Goal: Information Seeking & Learning: Learn about a topic

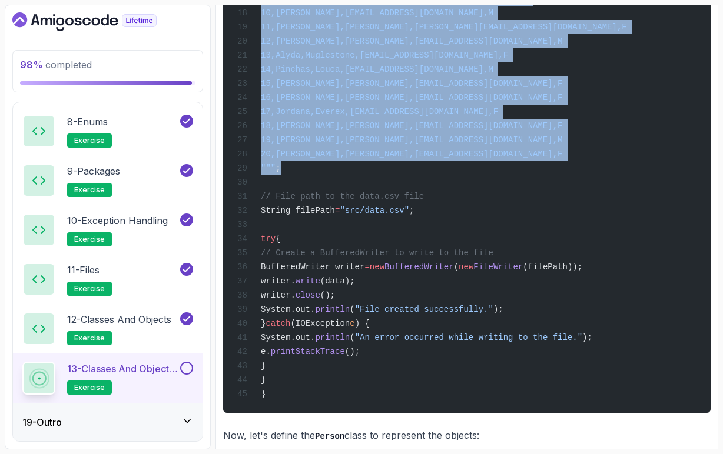
scroll to position [1037, 0]
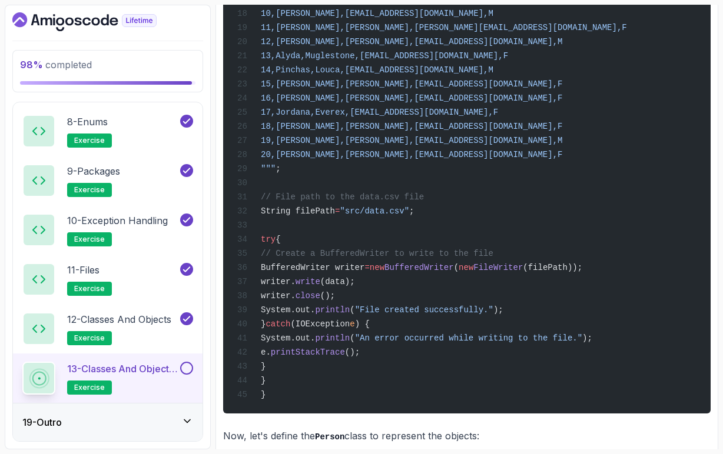
click at [412, 258] on span "// Create a BufferedWriter to write to the file" at bounding box center [377, 253] width 233 height 9
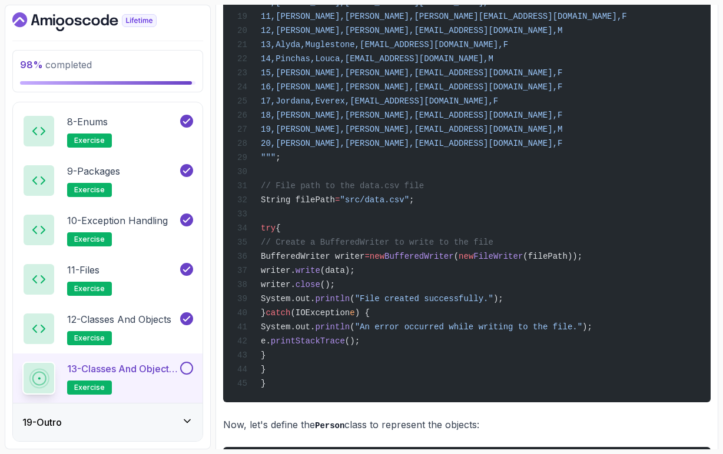
scroll to position [1051, 0]
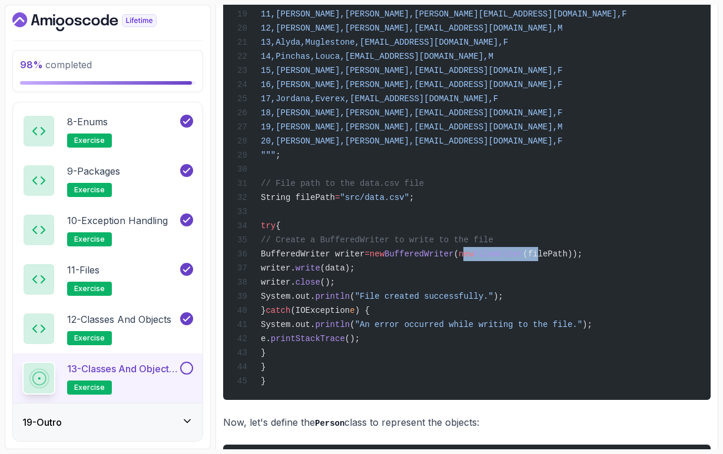
drag, startPoint x: 545, startPoint y: 287, endPoint x: 628, endPoint y: 287, distance: 83.6
click at [582, 259] on span "BufferedWriter writer = new BufferedWriter ( new FileWriter (filePath));" at bounding box center [409, 254] width 345 height 9
click at [582, 259] on span "(filePath));" at bounding box center [552, 254] width 59 height 9
click at [613, 306] on div "import java.io.BufferedWriter; import java.io.FileWriter; import java.io.IOExce…" at bounding box center [467, 70] width 469 height 645
click at [320, 273] on span "write" at bounding box center [308, 268] width 25 height 9
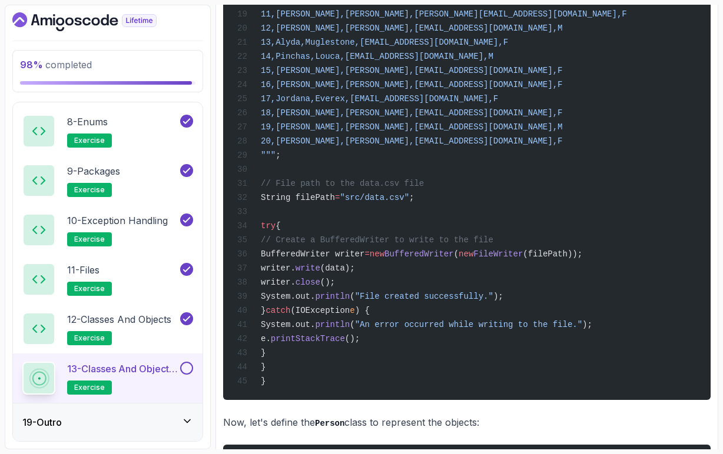
click at [320, 273] on span "write" at bounding box center [308, 268] width 25 height 9
click at [386, 307] on div "import java.io.BufferedWriter; import java.io.FileWriter; import java.io.IOExce…" at bounding box center [467, 70] width 469 height 645
click at [355, 273] on span "(data);" at bounding box center [337, 268] width 35 height 9
click at [320, 287] on span "close" at bounding box center [308, 282] width 25 height 9
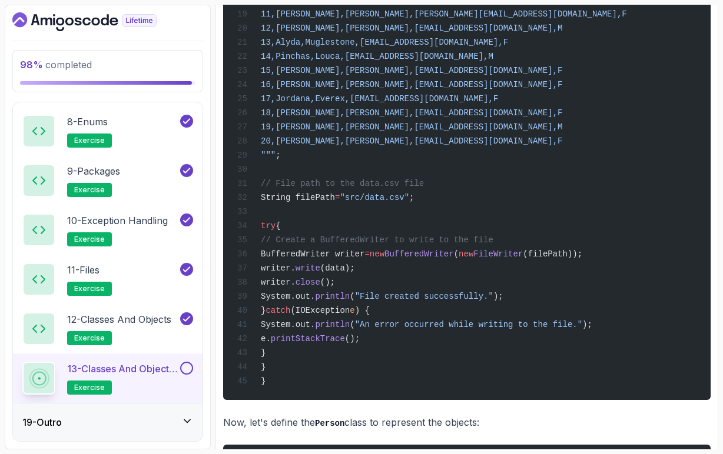
click at [320, 287] on span "close" at bounding box center [308, 282] width 25 height 9
click at [401, 317] on div "import java.io.BufferedWriter; import java.io.FileWriter; import java.io.IOExce…" at bounding box center [467, 70] width 469 height 645
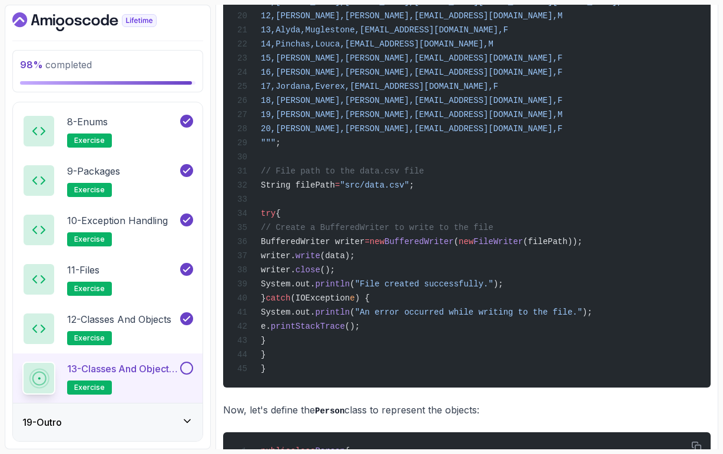
scroll to position [1065, 0]
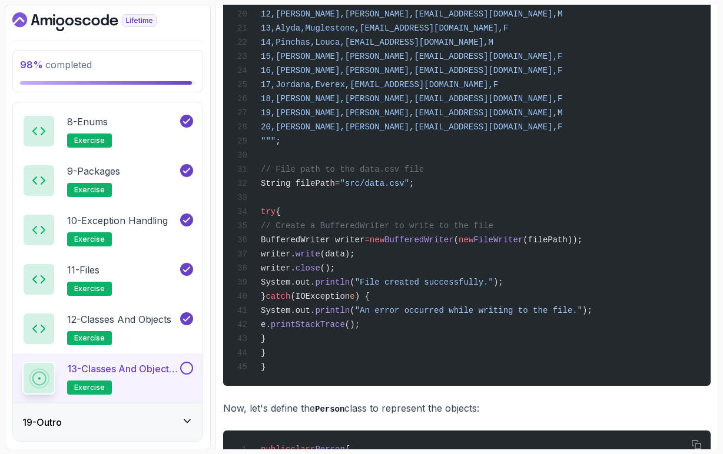
click at [562, 355] on div "import java.io.BufferedWriter; import java.io.FileWriter; import java.io.IOExce…" at bounding box center [467, 56] width 469 height 645
click at [345, 330] on span "printStackTrace" at bounding box center [308, 324] width 74 height 9
click at [438, 362] on div "import java.io.BufferedWriter; import java.io.FileWriter; import java.io.IOExce…" at bounding box center [467, 56] width 469 height 645
click at [345, 330] on span "printStackTrace" at bounding box center [308, 324] width 74 height 9
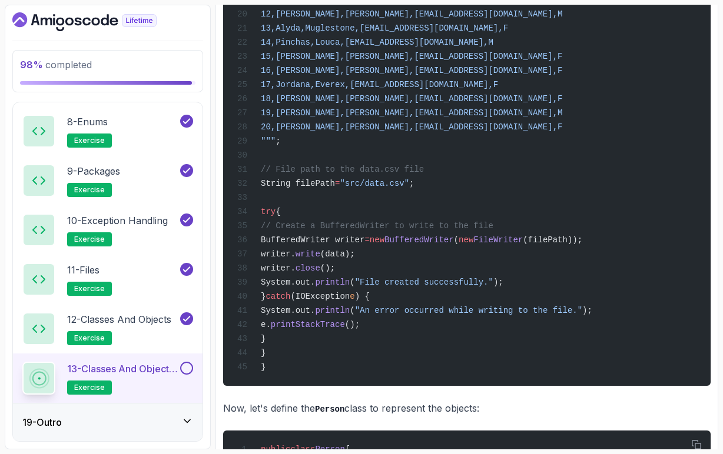
click at [345, 330] on span "printStackTrace" at bounding box center [308, 324] width 74 height 9
click at [425, 367] on div "import java.io.BufferedWriter; import java.io.FileWriter; import java.io.IOExce…" at bounding box center [467, 56] width 469 height 645
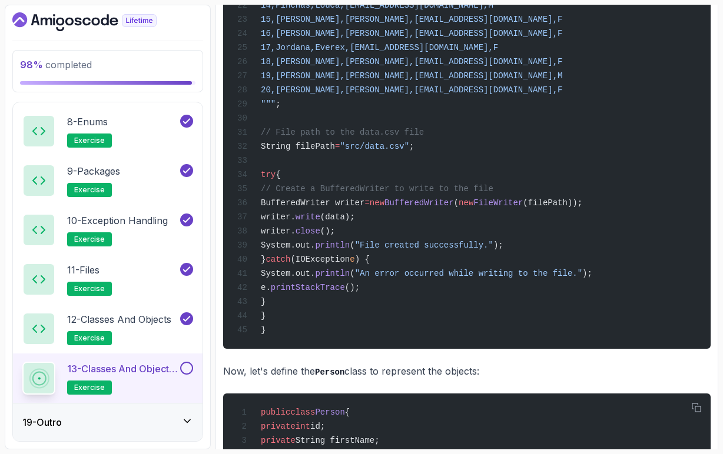
scroll to position [1103, 0]
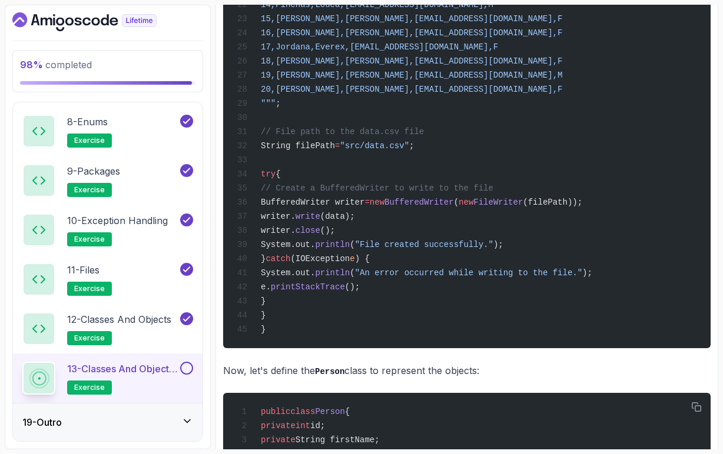
drag, startPoint x: 317, startPoint y: 342, endPoint x: 301, endPoint y: 181, distance: 162.1
click at [301, 181] on div "import java.io.BufferedWriter; import java.io.FileWriter; import java.io.IOExce…" at bounding box center [467, 18] width 469 height 645
copy code "String filePath = "src/data.csv" ; try { // Create a BufferedWriter to write to…"
click at [450, 214] on div "import java.io.BufferedWriter; import java.io.FileWriter; import java.io.IOExce…" at bounding box center [467, 18] width 469 height 645
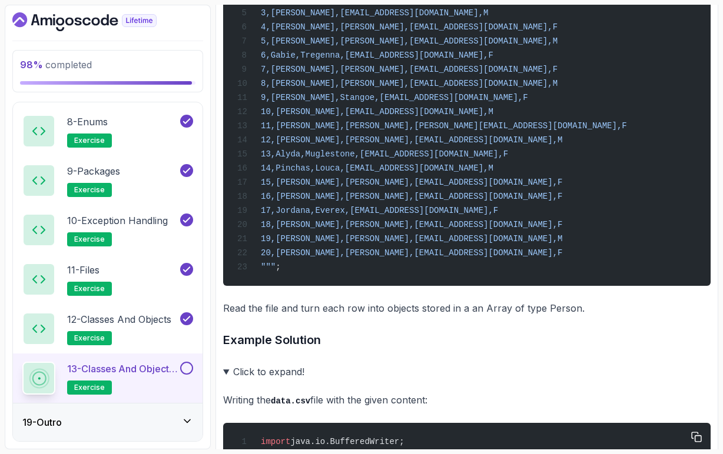
scroll to position [372, 0]
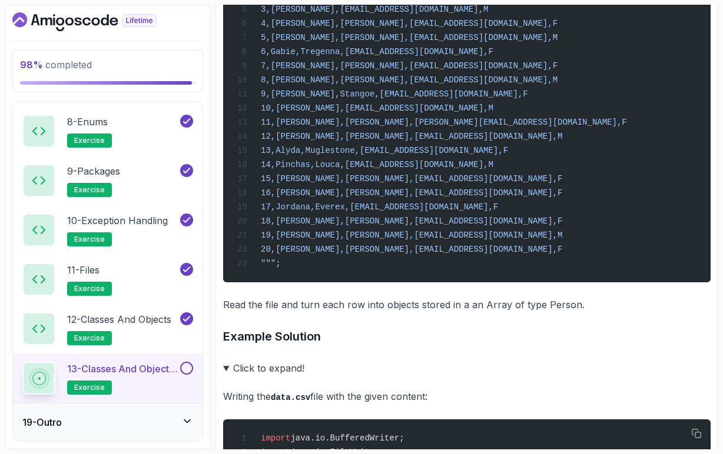
click at [227, 377] on summary "Click to expand!" at bounding box center [466, 368] width 487 height 16
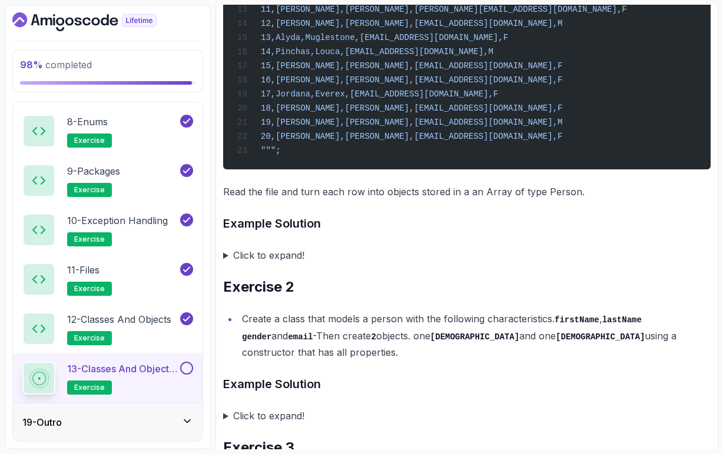
scroll to position [486, 0]
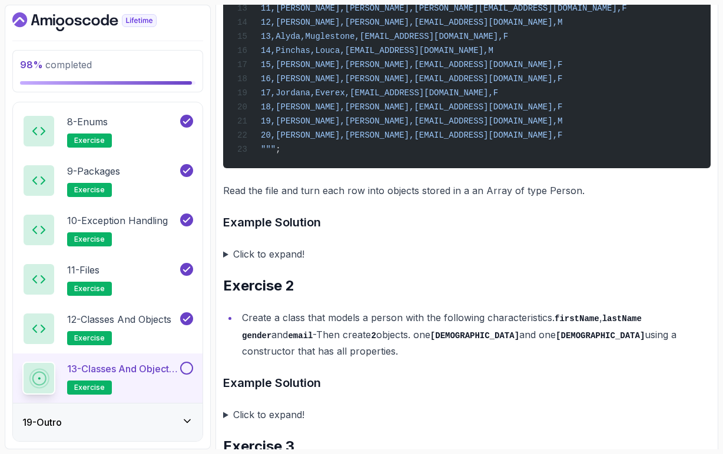
click at [573, 324] on code "firstName" at bounding box center [577, 318] width 45 height 9
click at [630, 324] on code "lastName" at bounding box center [621, 318] width 39 height 9
click at [271, 331] on code "gender" at bounding box center [256, 335] width 29 height 9
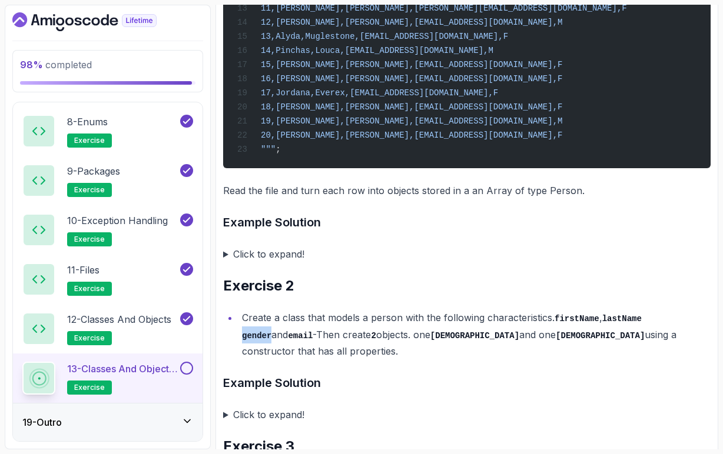
click at [271, 331] on code "gender" at bounding box center [256, 335] width 29 height 9
click at [693, 331] on li "Create a class that models a person with the following characteristics. firstNa…" at bounding box center [474, 335] width 472 height 50
click at [347, 348] on li "Create a class that models a person with the following characteristics. firstNa…" at bounding box center [474, 335] width 472 height 50
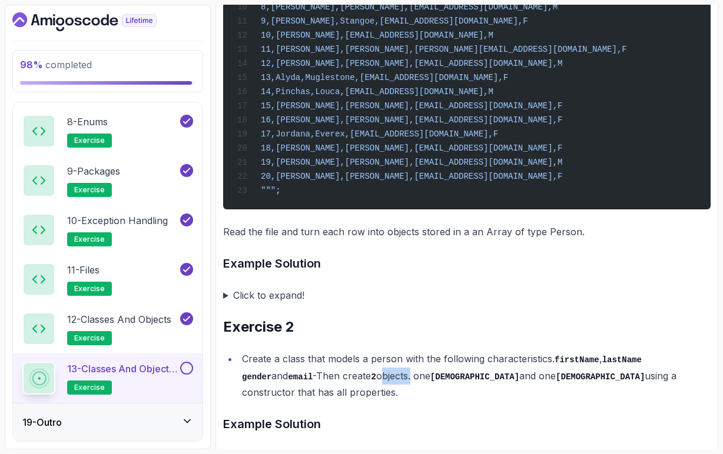
scroll to position [447, 0]
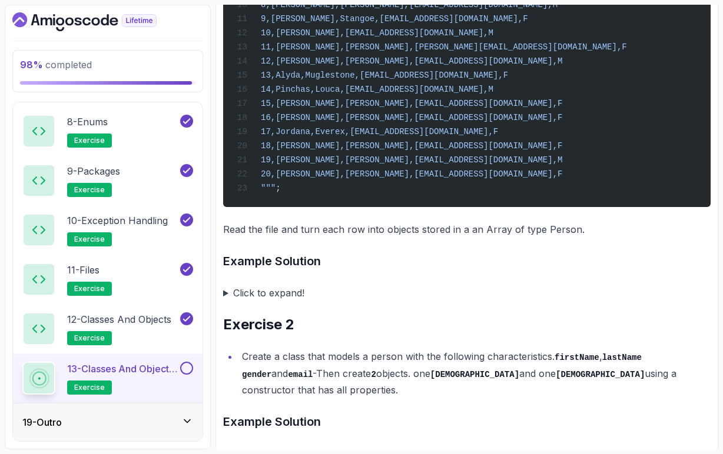
click at [371, 394] on li "Create a class that models a person with the following characteristics. firstNa…" at bounding box center [474, 373] width 472 height 50
click at [227, 301] on summary "Click to expand!" at bounding box center [466, 293] width 487 height 16
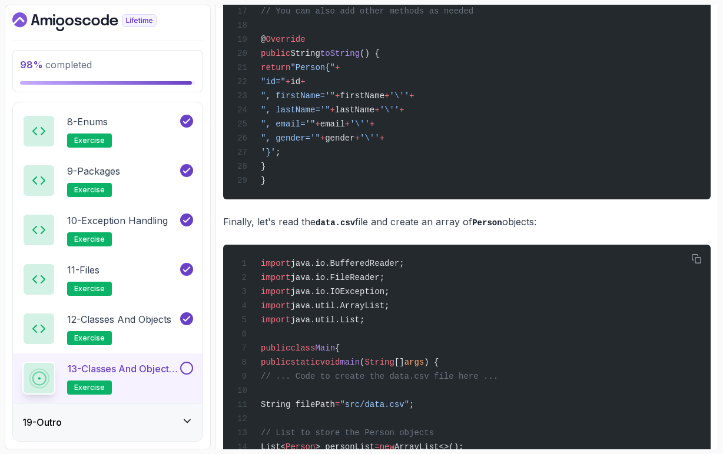
scroll to position [1731, 0]
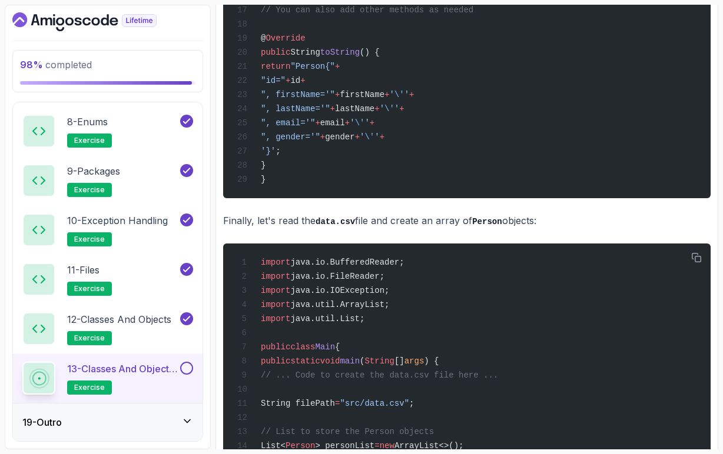
drag, startPoint x: 317, startPoint y: 278, endPoint x: 362, endPoint y: 278, distance: 44.7
click at [362, 230] on p "Finally, let's read the data.csv file and create an array of Person objects:" at bounding box center [466, 221] width 487 height 17
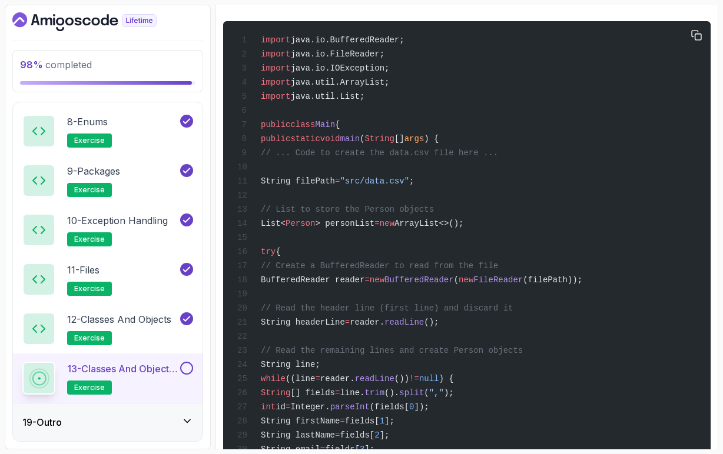
scroll to position [1954, 0]
click at [464, 227] on span "ArrayList<>();" at bounding box center [428, 222] width 69 height 9
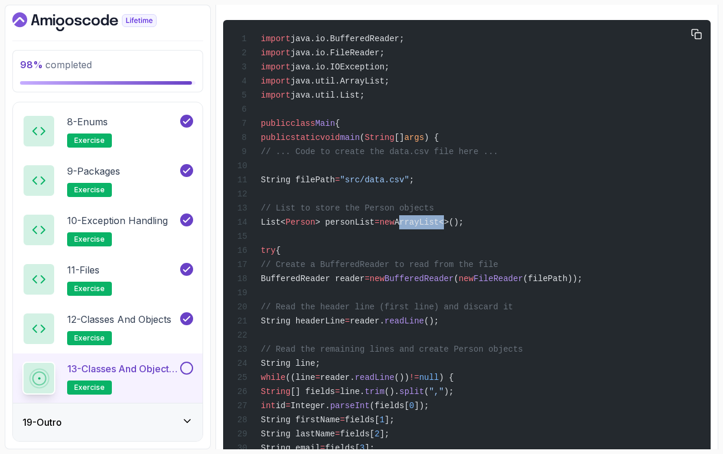
click at [464, 227] on span "ArrayList<>();" at bounding box center [428, 222] width 69 height 9
click at [463, 301] on div "import java.io.BufferedReader; import java.io.FileReader; import java.io.IOExce…" at bounding box center [467, 363] width 469 height 673
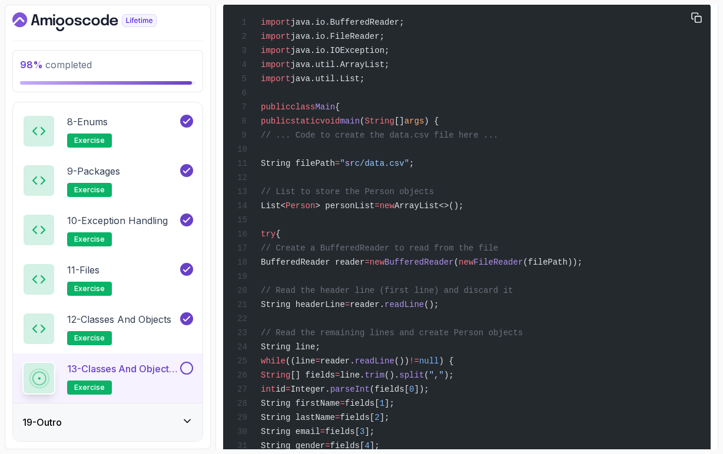
scroll to position [1976, 0]
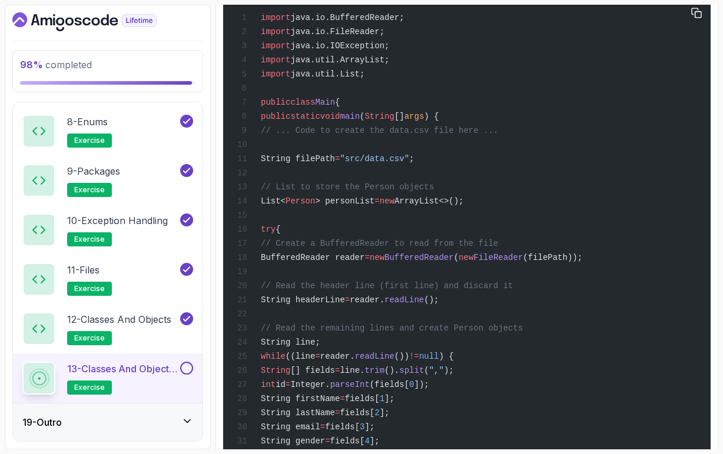
click at [418, 248] on span "// Create a BufferedReader to read from the file" at bounding box center [379, 243] width 237 height 9
click at [345, 305] on span "String headerLine" at bounding box center [303, 300] width 84 height 9
click at [424, 373] on div "import java.io.BufferedReader; import java.io.FileReader; import java.io.IOExce…" at bounding box center [467, 342] width 469 height 673
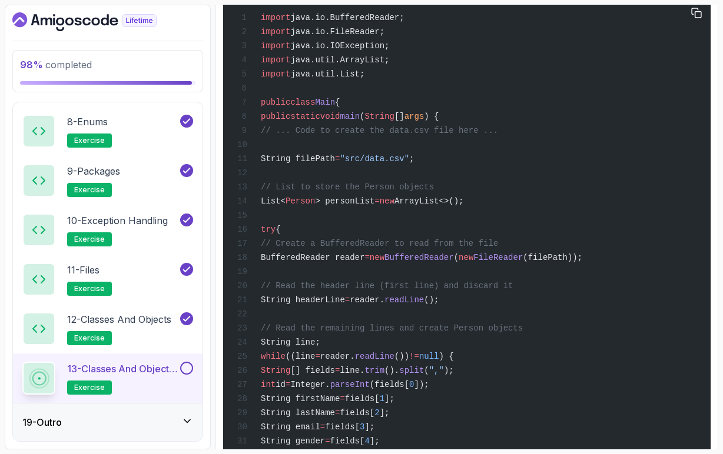
click at [384, 305] on span "reader." at bounding box center [367, 300] width 35 height 9
click at [424, 305] on span "readLine" at bounding box center [403, 300] width 39 height 9
click at [528, 373] on div "import java.io.BufferedReader; import java.io.FileReader; import java.io.IOExce…" at bounding box center [467, 342] width 469 height 673
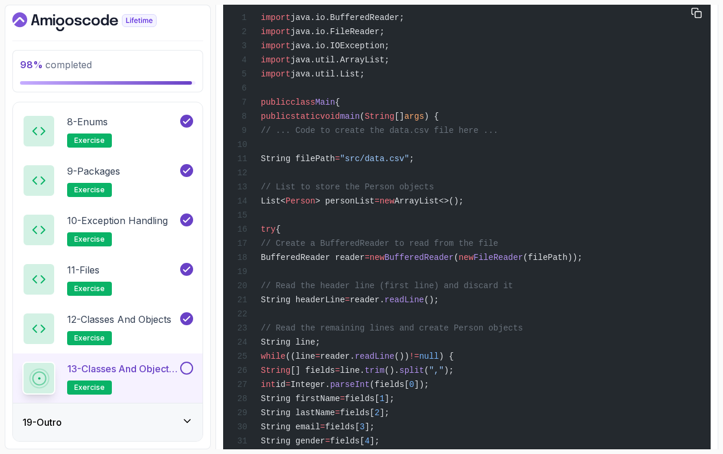
click at [424, 305] on span "readLine" at bounding box center [403, 300] width 39 height 9
click at [545, 368] on div "import java.io.BufferedReader; import java.io.FileReader; import java.io.IOExce…" at bounding box center [467, 342] width 469 height 673
click at [345, 305] on span "String headerLine" at bounding box center [303, 300] width 84 height 9
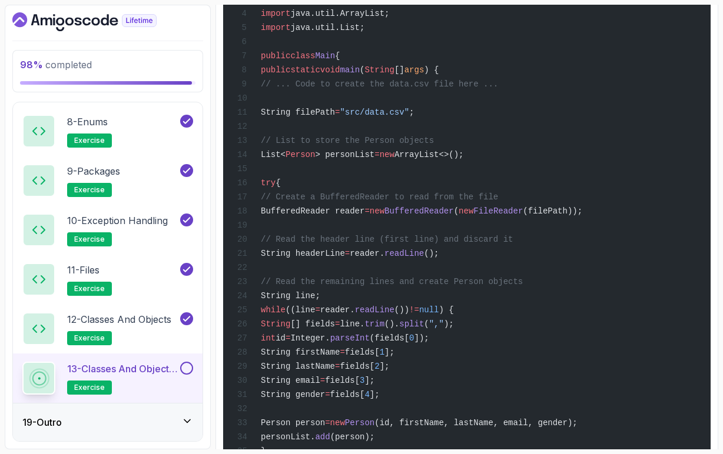
scroll to position [2031, 0]
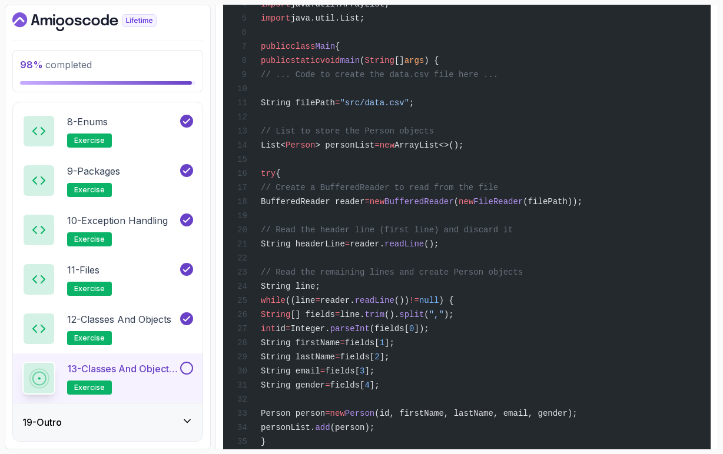
click at [374, 378] on div "import java.io.BufferedReader; import java.io.FileReader; import java.io.IOExce…" at bounding box center [467, 286] width 469 height 673
click at [315, 306] on span "((line" at bounding box center [299, 300] width 29 height 9
click at [320, 291] on span "String line;" at bounding box center [290, 286] width 59 height 9
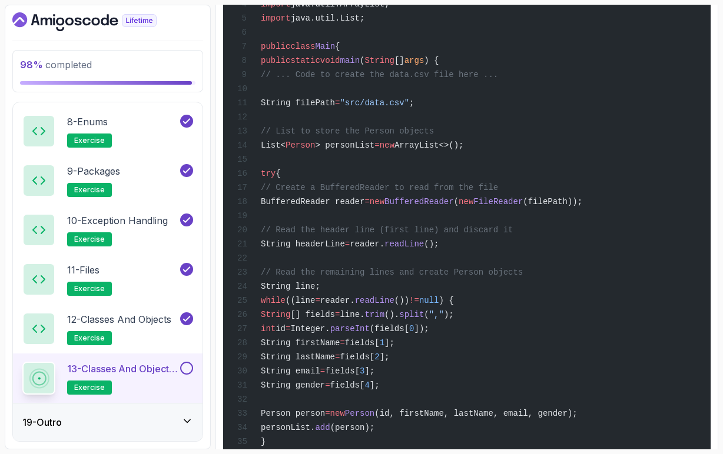
click at [439, 306] on span "null" at bounding box center [429, 300] width 20 height 9
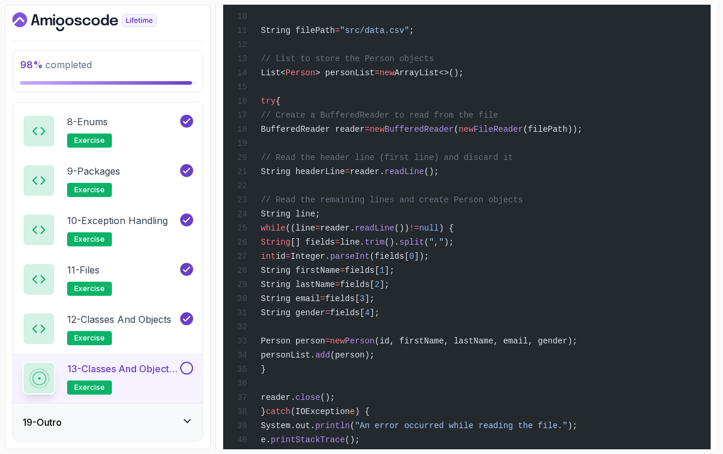
scroll to position [2105, 0]
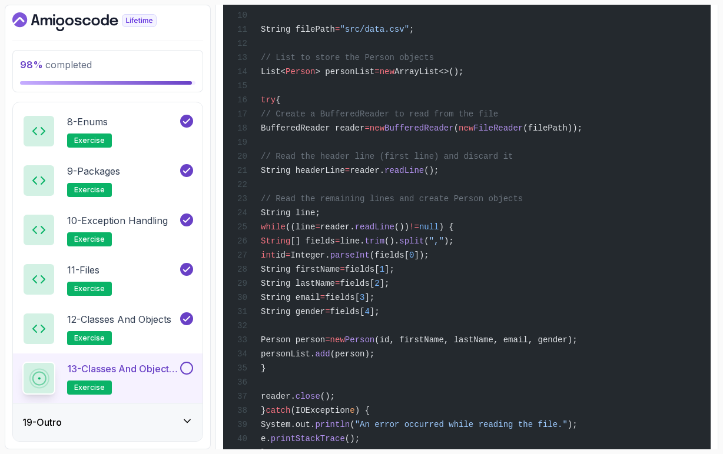
drag, startPoint x: 341, startPoint y: 312, endPoint x: 419, endPoint y: 313, distance: 77.1
click at [419, 246] on span "String [] fields = line. trim (). split ( "," );" at bounding box center [345, 241] width 217 height 9
click at [364, 246] on span "line." at bounding box center [352, 241] width 25 height 9
click at [384, 246] on span "trim" at bounding box center [374, 241] width 20 height 9
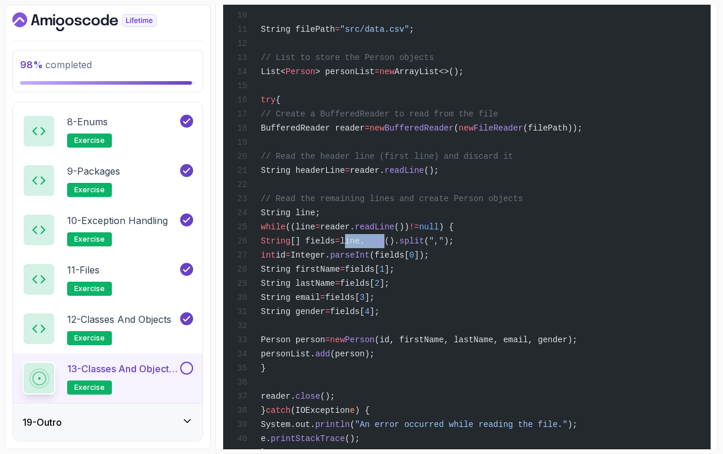
click at [384, 246] on span "trim" at bounding box center [374, 241] width 20 height 9
click at [424, 246] on span "split" at bounding box center [411, 241] width 25 height 9
click at [553, 314] on div "import java.io.BufferedReader; import java.io.FileReader; import java.io.IOExce…" at bounding box center [467, 212] width 469 height 673
click at [335, 246] on span "[] fields" at bounding box center [312, 241] width 45 height 9
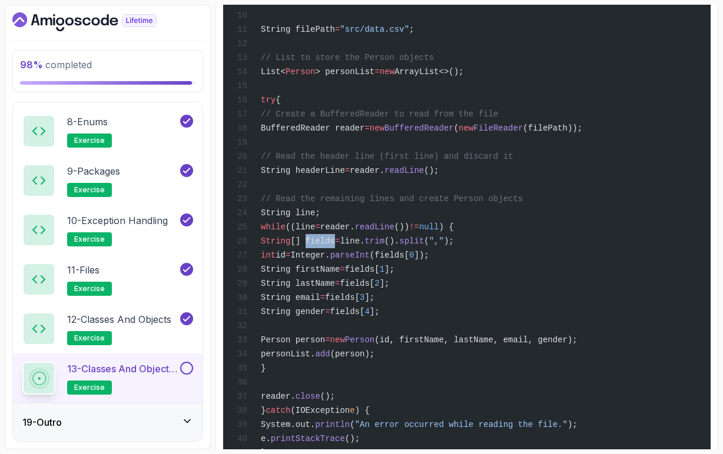
click at [335, 246] on span "[] fields" at bounding box center [312, 241] width 45 height 9
click at [370, 260] on span "parseInt" at bounding box center [349, 255] width 39 height 9
click at [394, 274] on span "];" at bounding box center [389, 269] width 10 height 9
click at [409, 260] on span "(fields[" at bounding box center [389, 255] width 39 height 9
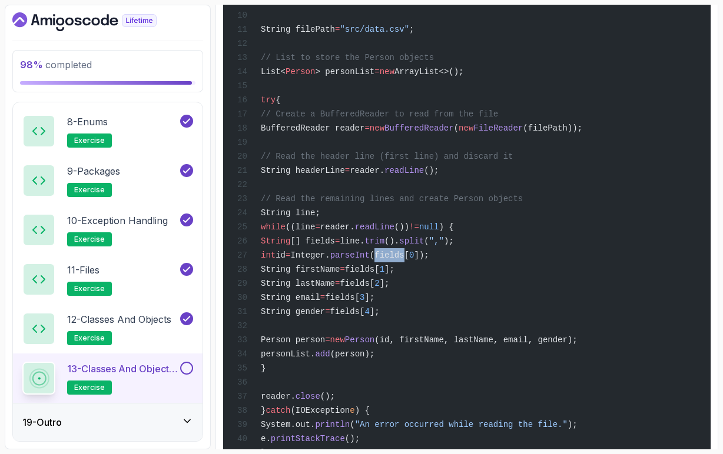
click at [409, 260] on span "(fields[" at bounding box center [389, 255] width 39 height 9
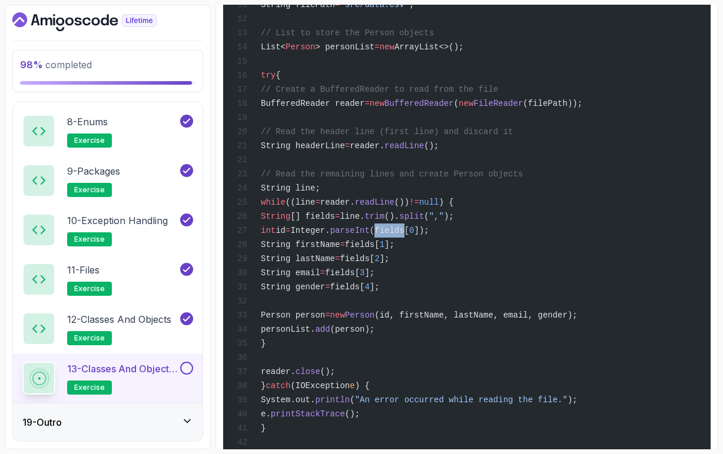
scroll to position [2142, 0]
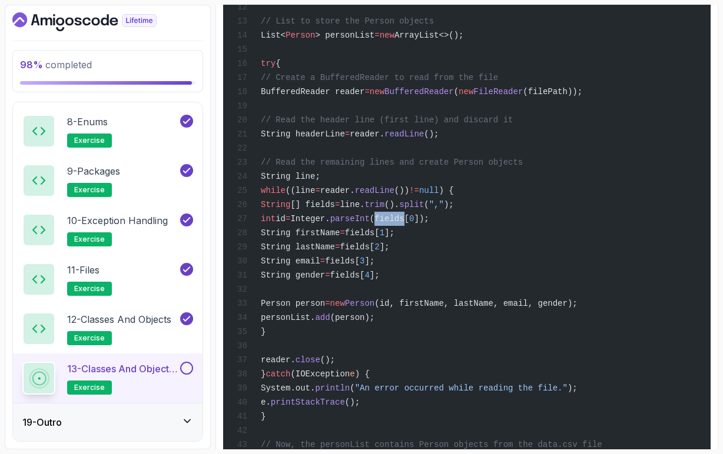
click at [374, 308] on span "Person" at bounding box center [359, 303] width 29 height 9
click at [330, 323] on span "add" at bounding box center [322, 317] width 15 height 9
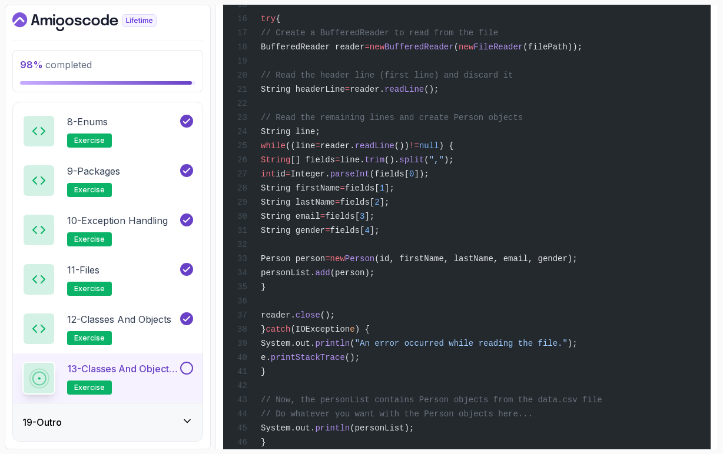
scroll to position [2188, 0]
click at [320, 318] on span "close" at bounding box center [308, 313] width 25 height 9
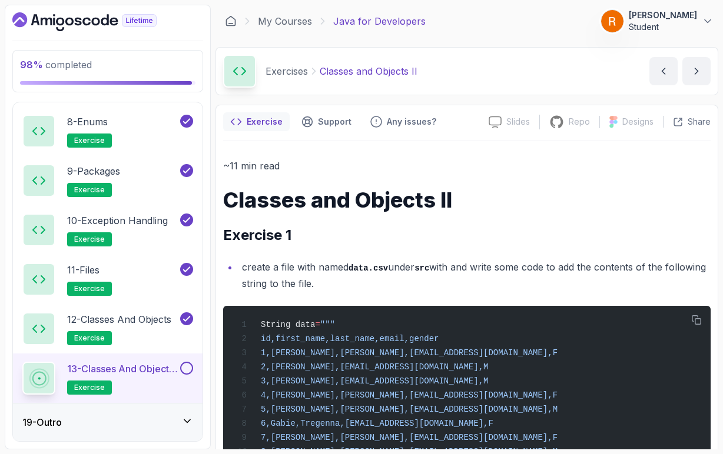
scroll to position [5, 0]
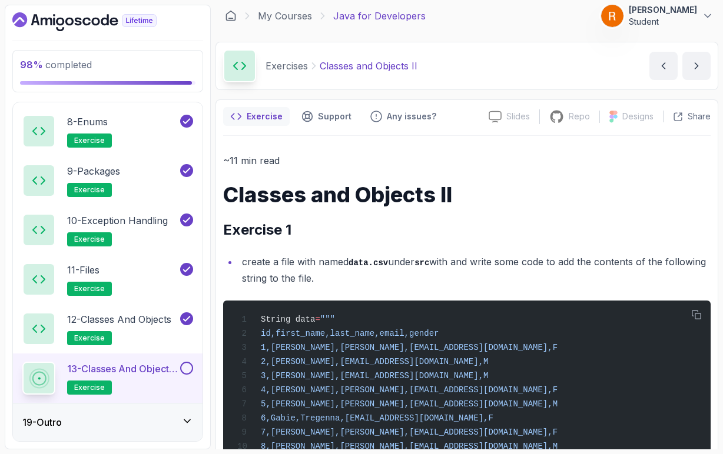
drag, startPoint x: 360, startPoint y: 277, endPoint x: 241, endPoint y: 258, distance: 121.0
click at [241, 258] on li "create a file with named data.csv under src with and write some code to add the…" at bounding box center [474, 271] width 472 height 34
copy li "create a file with named data.csv under src with and write some code to add the…"
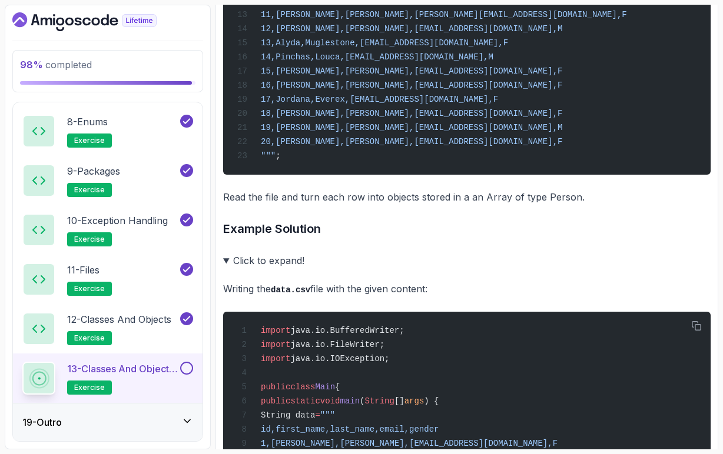
scroll to position [482, 0]
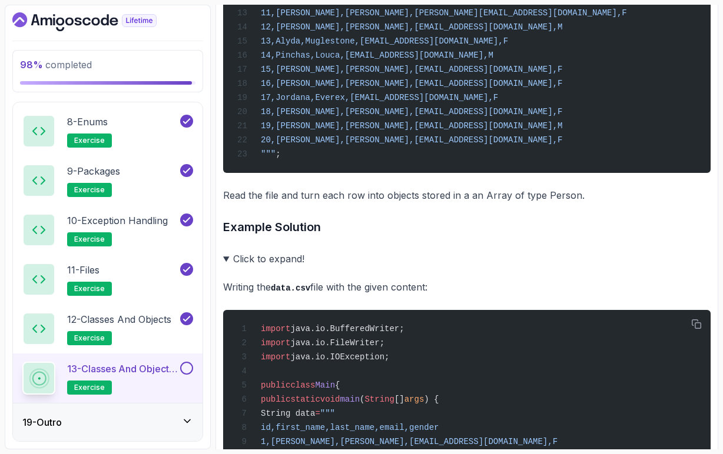
click at [311, 204] on p "Read the file and turn each row into objects stored in a an Array of type Perso…" at bounding box center [466, 195] width 487 height 16
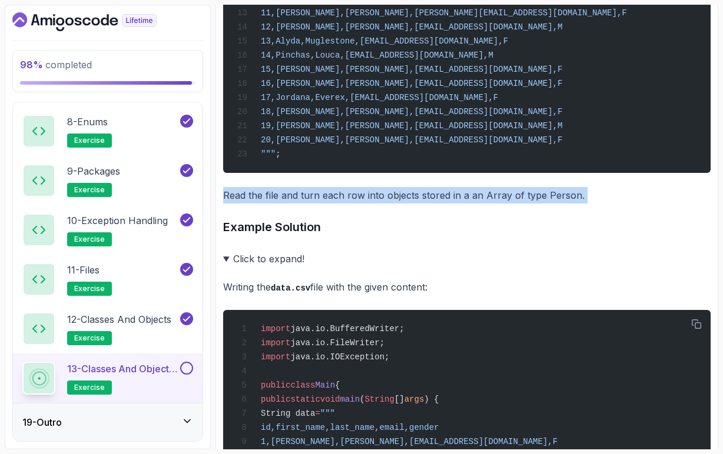
click at [311, 204] on p "Read the file and turn each row into objects stored in a an Array of type Perso…" at bounding box center [466, 195] width 487 height 16
copy div "Read the file and turn each row into objects stored in a an Array of type Perso…"
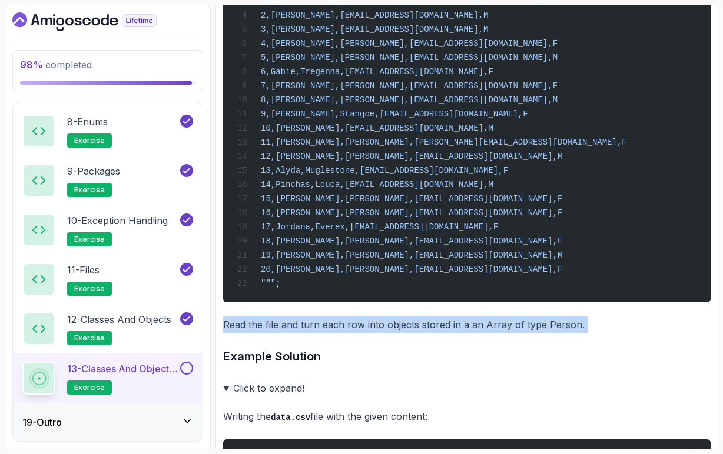
scroll to position [356, 0]
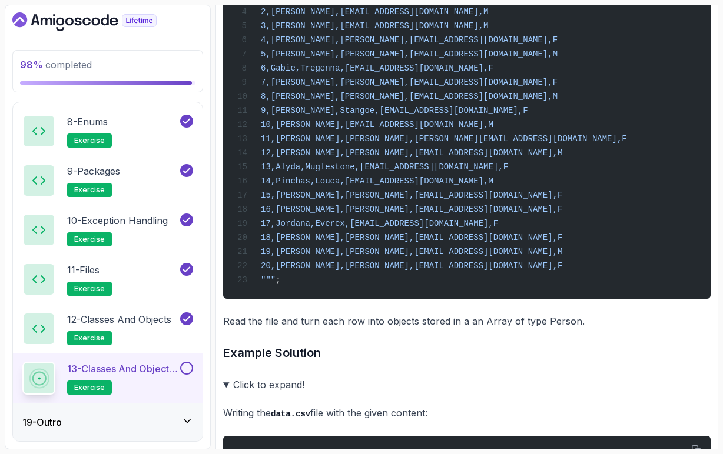
click at [226, 393] on summary "Click to expand!" at bounding box center [466, 385] width 487 height 16
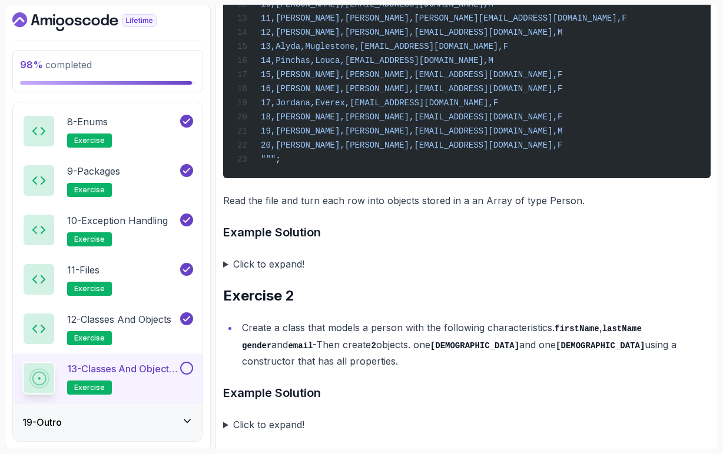
scroll to position [482, 0]
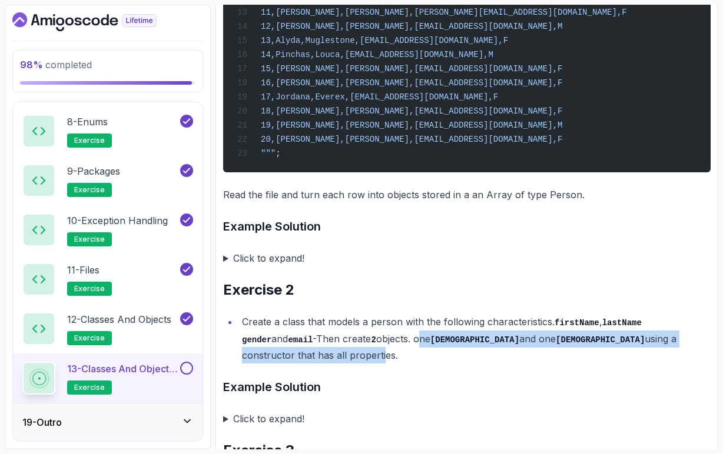
drag, startPoint x: 376, startPoint y: 354, endPoint x: 663, endPoint y: 356, distance: 287.3
click at [663, 356] on li "Create a class that models a person with the following characteristics. firstNa…" at bounding box center [474, 339] width 472 height 50
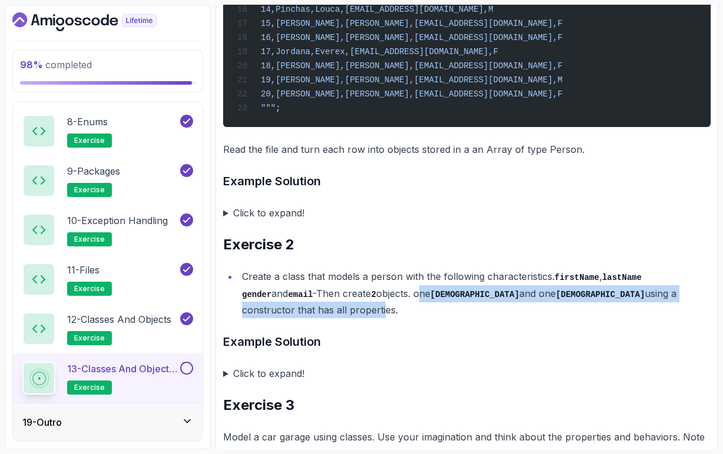
scroll to position [529, 0]
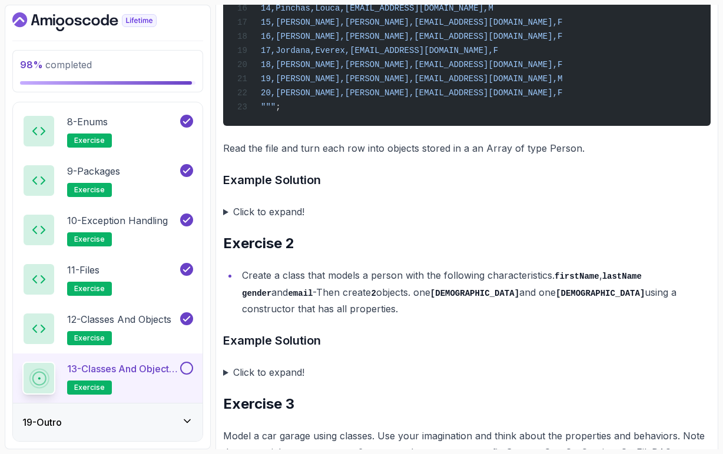
click at [527, 370] on summary "Click to expand!" at bounding box center [466, 372] width 487 height 16
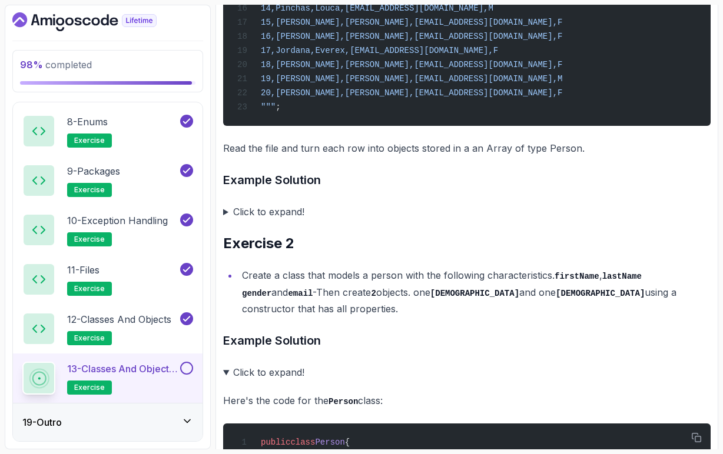
click at [681, 308] on li "Create a class that models a person with the following characteristics. firstNa…" at bounding box center [474, 292] width 472 height 50
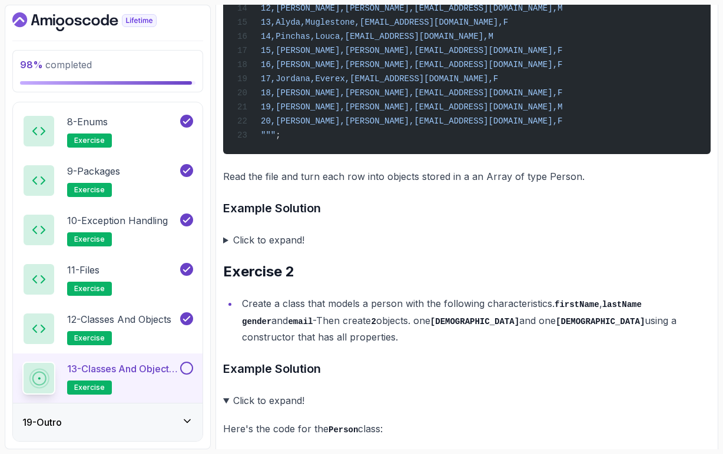
scroll to position [499, 0]
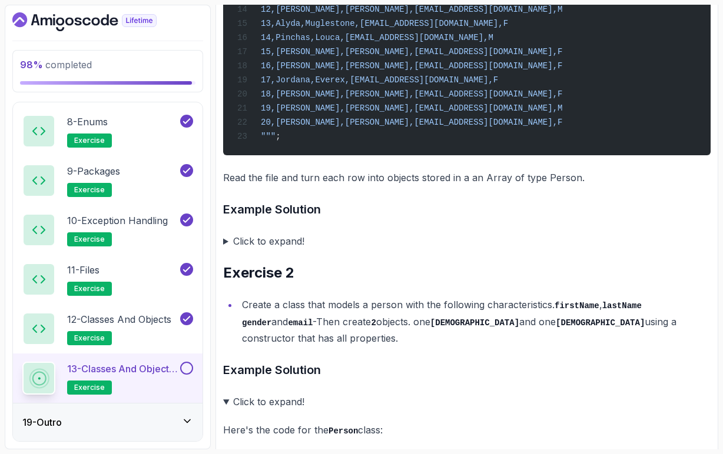
click at [227, 250] on summary "Click to expand!" at bounding box center [466, 241] width 487 height 16
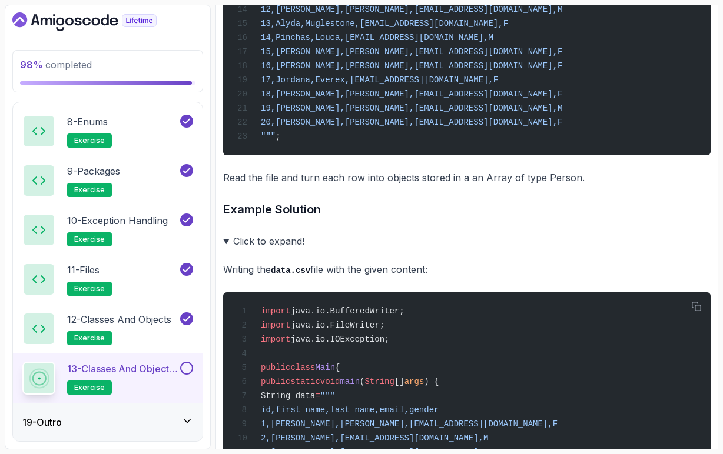
click at [227, 250] on summary "Click to expand!" at bounding box center [466, 241] width 487 height 16
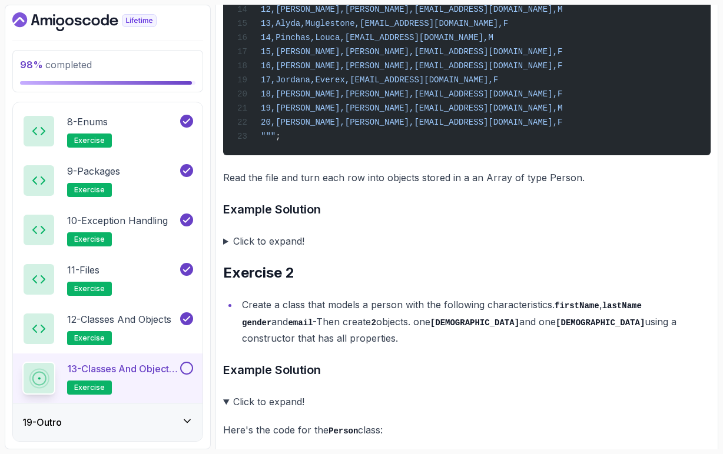
click at [227, 400] on summary "Click to expand!" at bounding box center [466, 402] width 487 height 16
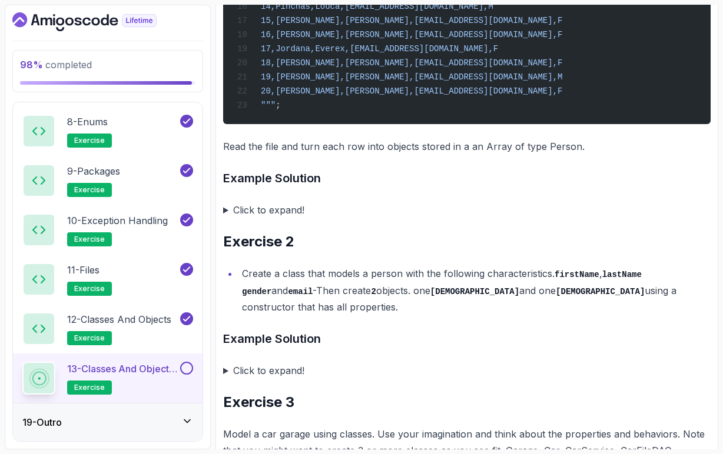
scroll to position [526, 0]
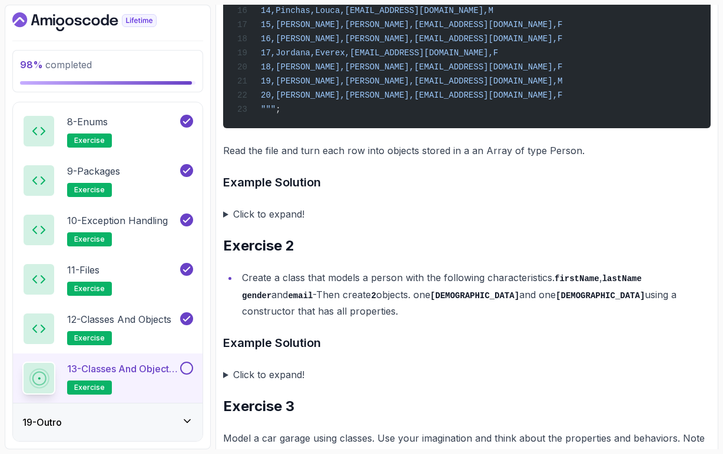
drag, startPoint x: 241, startPoint y: 291, endPoint x: 680, endPoint y: 310, distance: 439.0
click at [680, 310] on li "Create a class that models a person with the following characteristics. firstNa…" at bounding box center [474, 295] width 472 height 50
copy li "Create a class that models a person with the following characteristics. firstNa…"
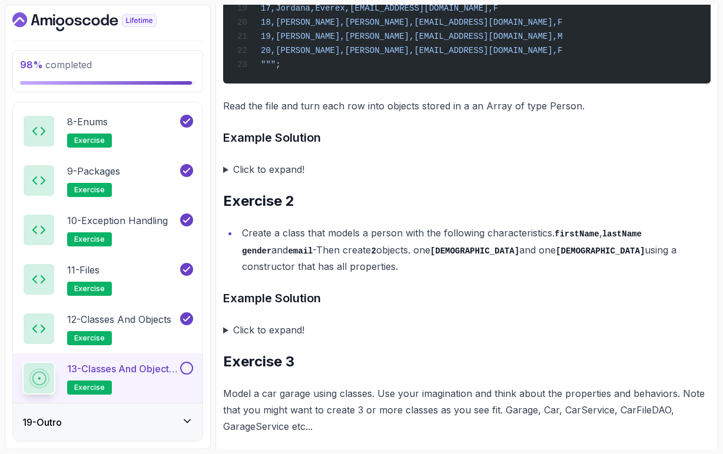
scroll to position [573, 0]
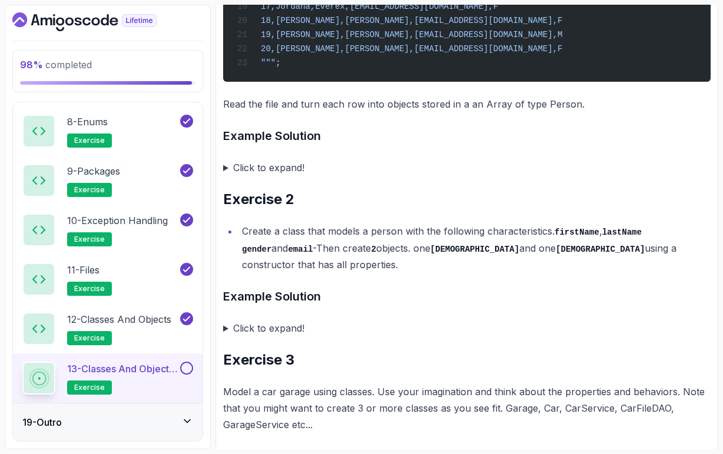
click at [227, 326] on summary "Click to expand!" at bounding box center [466, 328] width 487 height 16
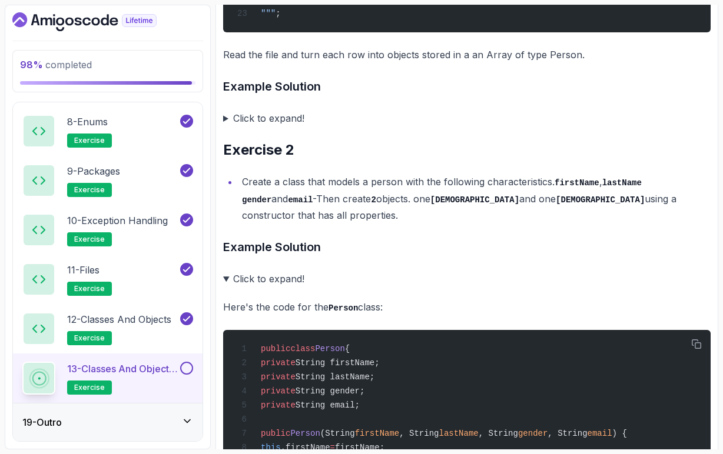
scroll to position [623, 0]
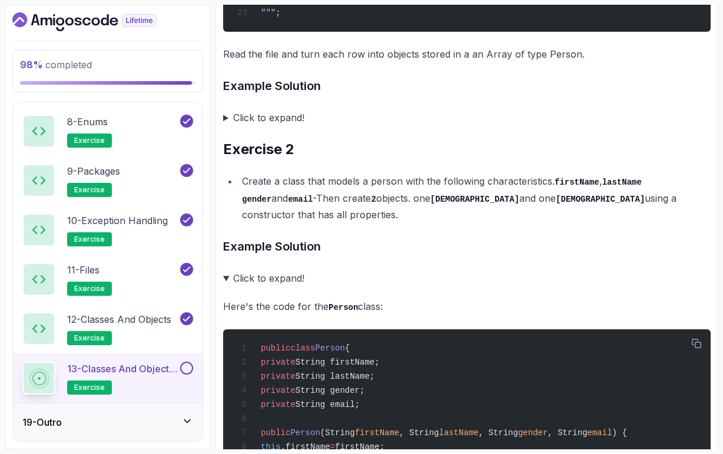
click at [225, 274] on summary "Click to expand!" at bounding box center [466, 278] width 487 height 16
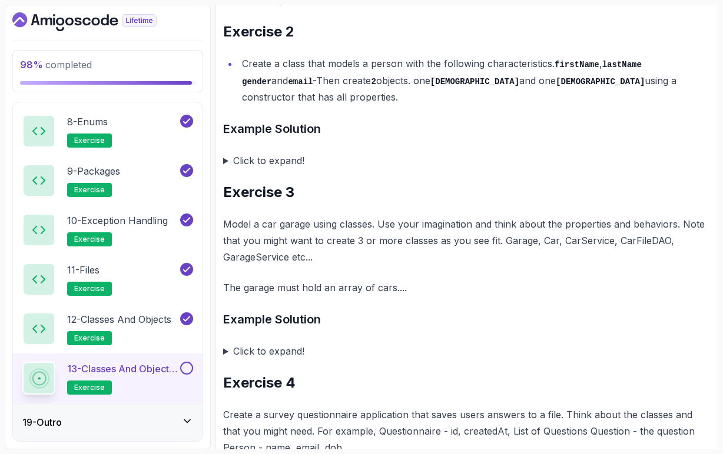
scroll to position [743, 0]
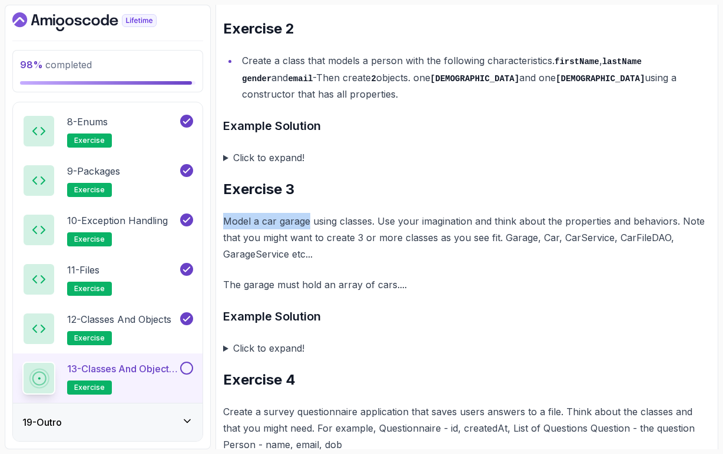
drag, startPoint x: 224, startPoint y: 217, endPoint x: 308, endPoint y: 220, distance: 84.8
click at [308, 220] on p "Model a car garage using classes. Use your imagination and think about the prop…" at bounding box center [466, 237] width 487 height 49
click at [299, 232] on p "Model a car garage using classes. Use your imagination and think about the prop…" at bounding box center [466, 237] width 487 height 49
click at [357, 219] on p "Model a car garage using classes. Use your imagination and think about the prop…" at bounding box center [466, 237] width 487 height 49
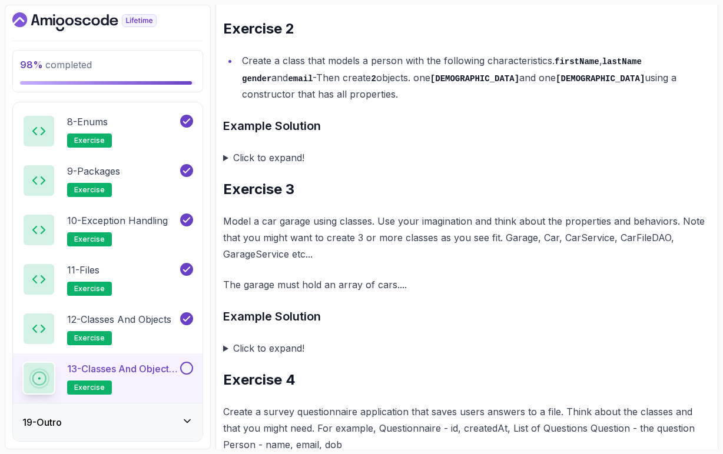
click at [379, 218] on p "Model a car garage using classes. Use your imagination and think about the prop…" at bounding box center [466, 237] width 487 height 49
drag, startPoint x: 262, startPoint y: 218, endPoint x: 370, endPoint y: 220, distance: 108.3
click at [370, 220] on p "Model a car garage using classes. Use your imagination and think about the prop…" at bounding box center [466, 237] width 487 height 49
click at [438, 219] on p "Model a car garage using classes. Use your imagination and think about the prop…" at bounding box center [466, 237] width 487 height 49
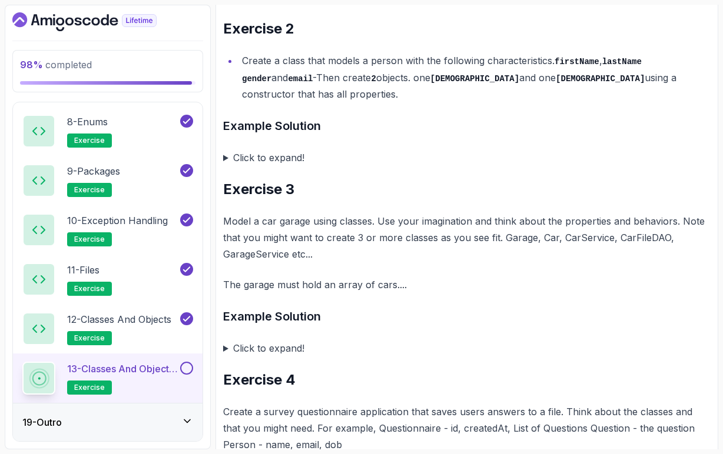
click at [645, 220] on p "Model a car garage using classes. Use your imagination and think about the prop…" at bounding box center [466, 237] width 487 height 49
drag, startPoint x: 355, startPoint y: 235, endPoint x: 497, endPoint y: 239, distance: 142.5
click at [497, 239] on p "Model a car garage using classes. Use your imagination and think about the prop…" at bounding box center [466, 237] width 487 height 49
click at [548, 238] on p "Model a car garage using classes. Use your imagination and think about the prop…" at bounding box center [466, 237] width 487 height 49
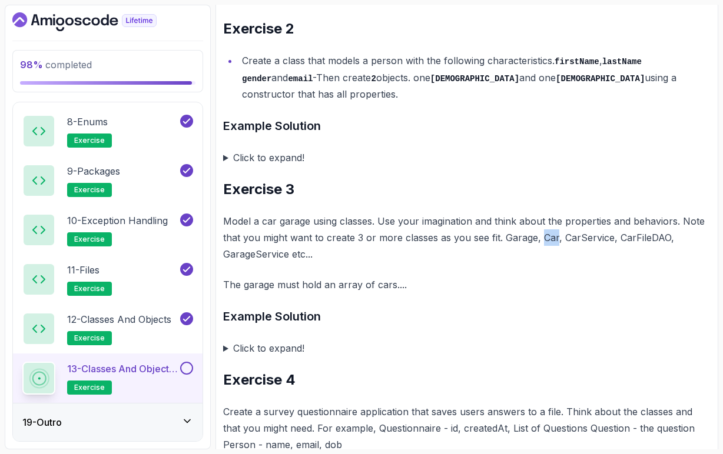
click at [548, 238] on p "Model a car garage using classes. Use your imagination and think about the prop…" at bounding box center [466, 237] width 487 height 49
click at [523, 233] on p "Model a car garage using classes. Use your imagination and think about the prop…" at bounding box center [466, 237] width 487 height 49
click at [521, 245] on p "Model a car garage using classes. Use your imagination and think about the prop…" at bounding box center [466, 237] width 487 height 49
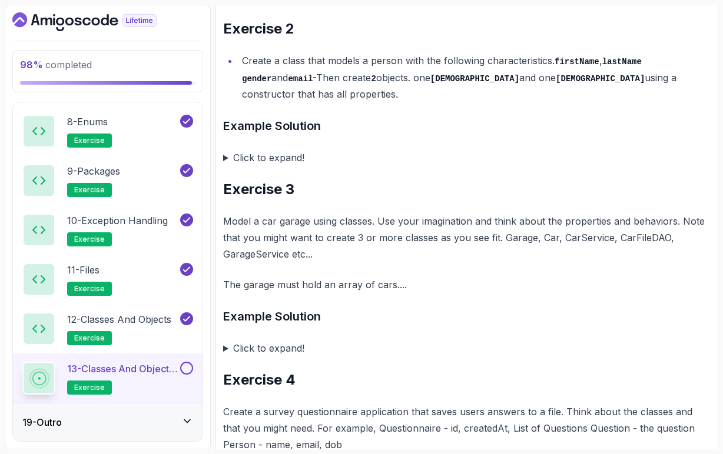
click at [570, 235] on p "Model a car garage using classes. Use your imagination and think about the prop…" at bounding box center [466, 237] width 487 height 49
click at [573, 249] on p "Model a car garage using classes. Use your imagination and think about the prop…" at bounding box center [466, 237] width 487 height 49
click at [592, 234] on p "Model a car garage using classes. Use your imagination and think about the prop…" at bounding box center [466, 237] width 487 height 49
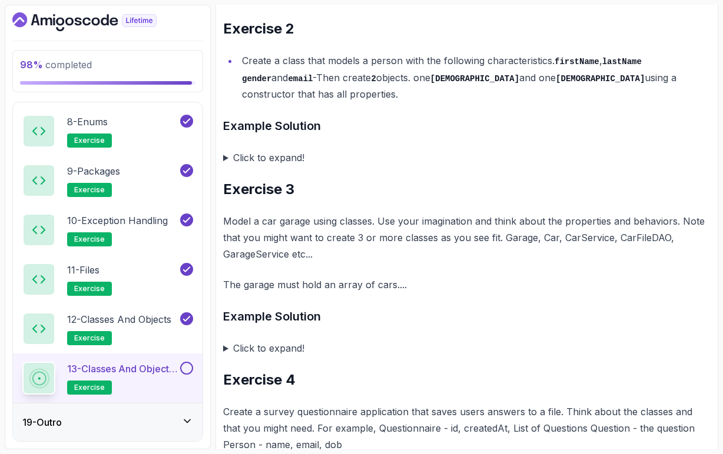
click at [593, 249] on p "Model a car garage using classes. Use your imagination and think about the prop…" at bounding box center [466, 237] width 487 height 49
drag, startPoint x: 615, startPoint y: 233, endPoint x: 666, endPoint y: 235, distance: 50.7
click at [666, 235] on p "Model a car garage using classes. Use your imagination and think about the prop…" at bounding box center [466, 237] width 487 height 49
click at [667, 252] on p "Model a car garage using classes. Use your imagination and think about the prop…" at bounding box center [466, 237] width 487 height 49
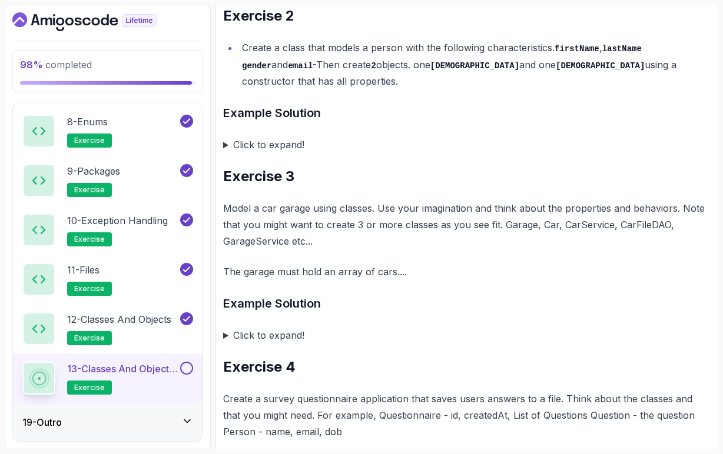
scroll to position [758, 0]
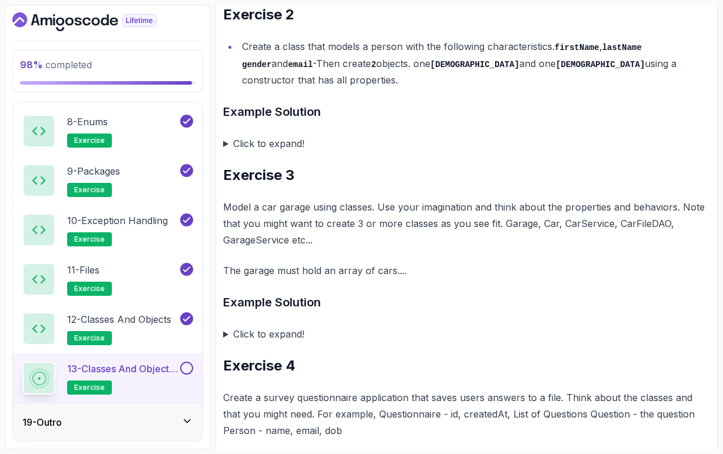
click at [253, 240] on p "Model a car garage using classes. Use your imagination and think about the prop…" at bounding box center [466, 223] width 487 height 49
click at [295, 239] on p "Model a car garage using classes. Use your imagination and think about the prop…" at bounding box center [466, 223] width 487 height 49
click at [358, 243] on p "Model a car garage using classes. Use your imagination and think about the prop…" at bounding box center [466, 223] width 487 height 49
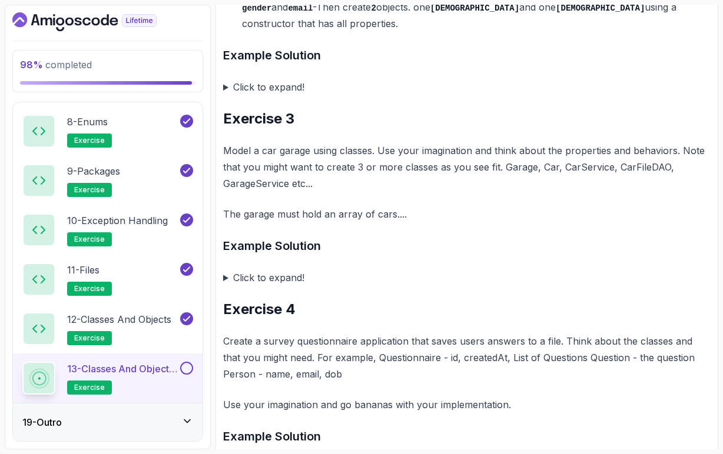
scroll to position [815, 0]
drag, startPoint x: 334, startPoint y: 211, endPoint x: 390, endPoint y: 211, distance: 55.3
click at [391, 213] on p "The garage must hold an array of cars...." at bounding box center [466, 213] width 487 height 16
click at [411, 210] on p "The garage must hold an array of cars...." at bounding box center [466, 213] width 487 height 16
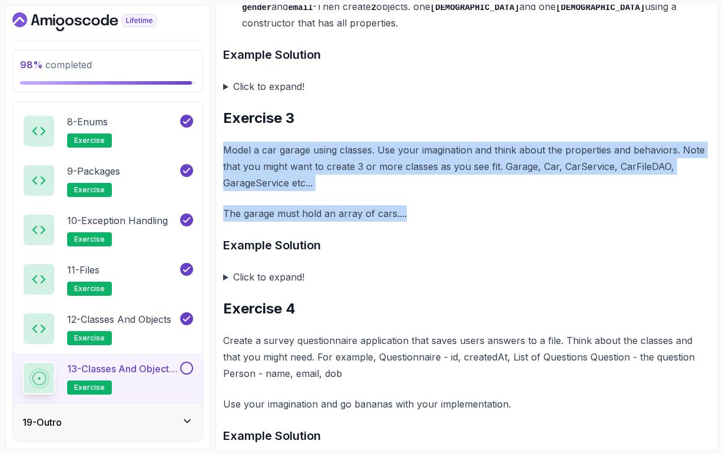
drag, startPoint x: 411, startPoint y: 212, endPoint x: 224, endPoint y: 150, distance: 197.3
copy div "Model a car garage using classes. Use your imagination and think about the prop…"
